Goal: Task Accomplishment & Management: Use online tool/utility

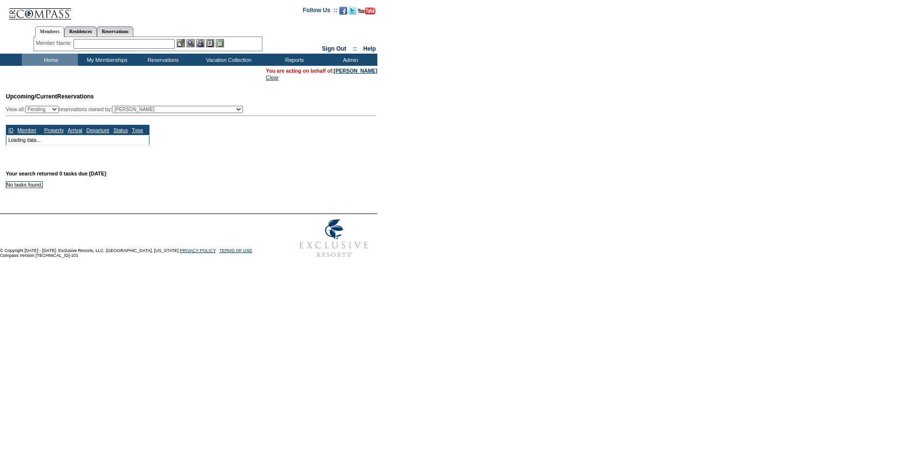
click at [91, 42] on input "text" at bounding box center [124, 44] width 101 height 10
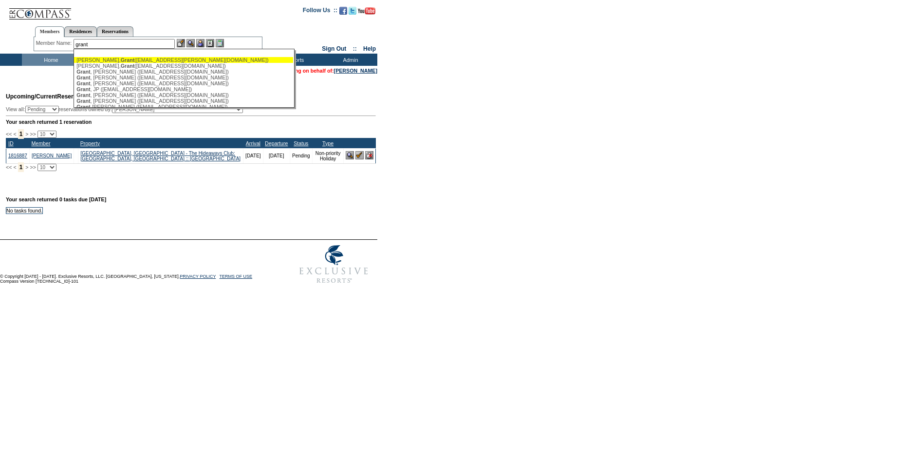
click at [121, 58] on span "Grant" at bounding box center [128, 60] width 14 height 6
type input "Edgcomb, Grant (grant.edgcomb@gmail.com)"
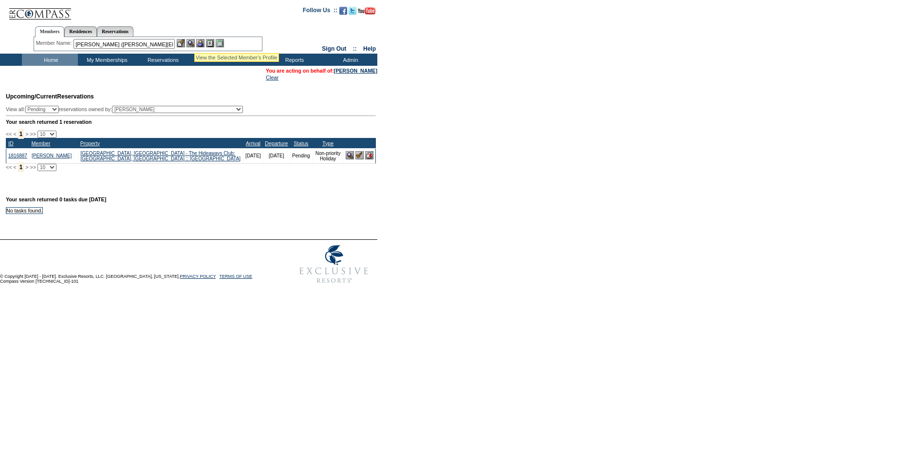
click at [194, 41] on img at bounding box center [191, 43] width 8 height 8
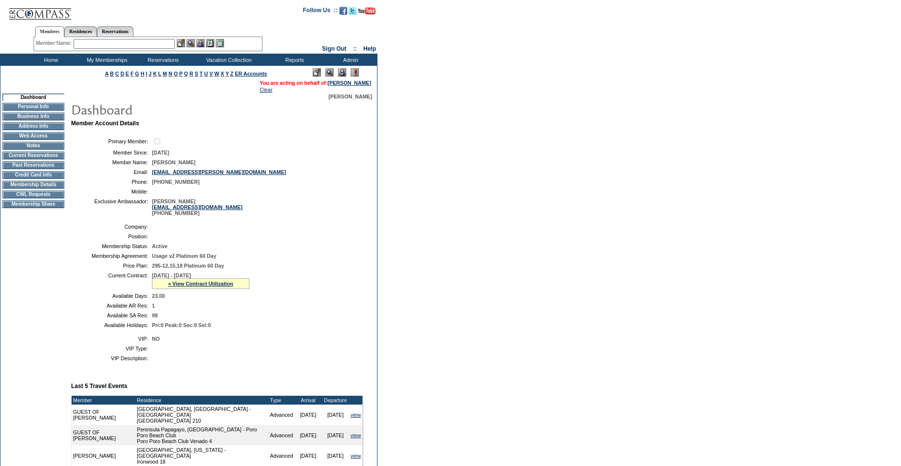
click at [36, 198] on td "CWL Requests" at bounding box center [33, 194] width 62 height 8
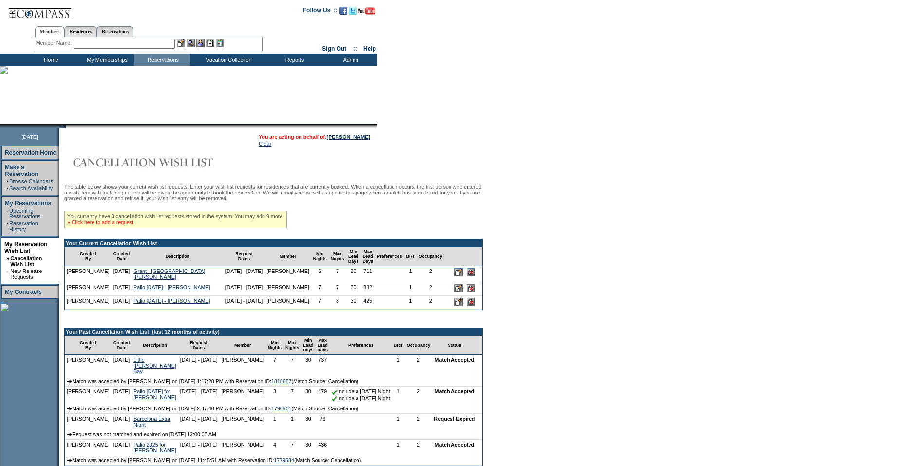
click at [132, 225] on link "» Click here to add a request" at bounding box center [100, 222] width 66 height 6
